Goal: Find specific page/section: Find specific page/section

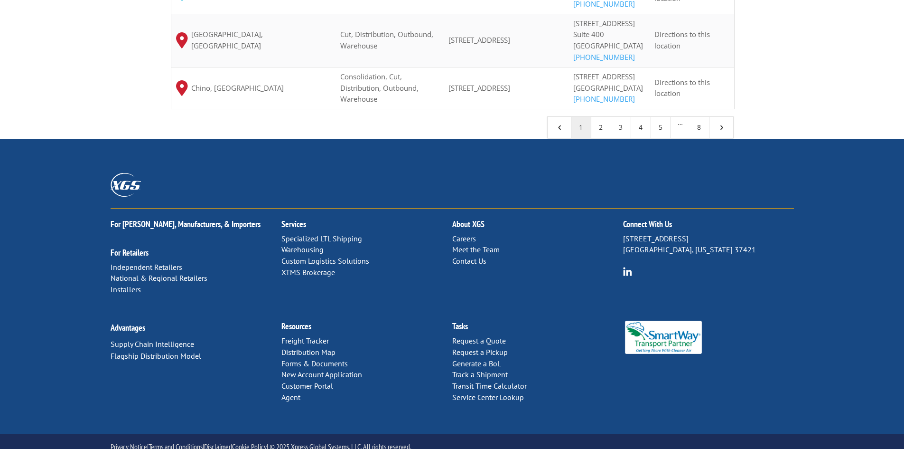
scroll to position [1029, 0]
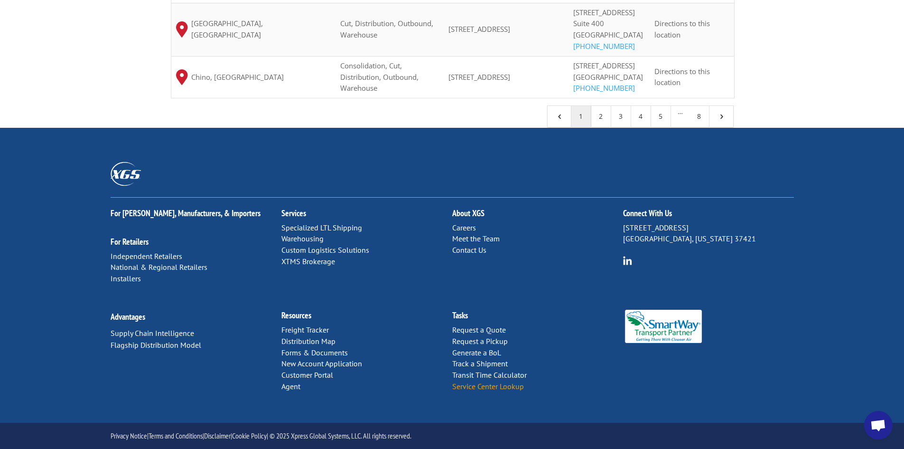
click at [494, 387] on link "Service Center Lookup" at bounding box center [488, 385] width 72 height 9
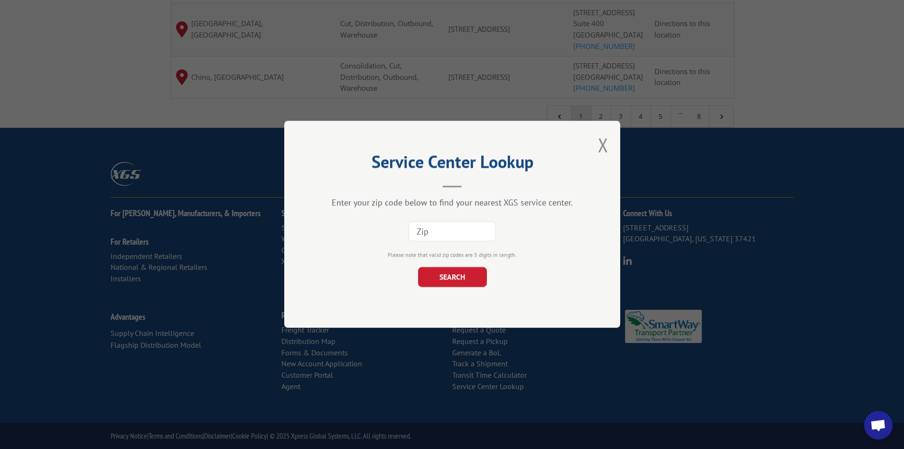
paste input "15236"
type input "15236"
click at [440, 279] on button "SEARCH" at bounding box center [452, 277] width 69 height 20
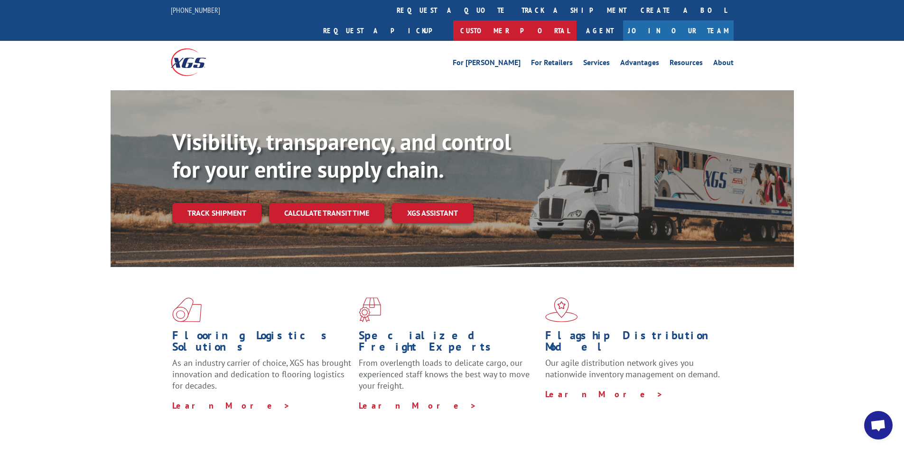
click at [577, 20] on link "Customer Portal" at bounding box center [514, 30] width 123 height 20
